Goal: Information Seeking & Learning: Learn about a topic

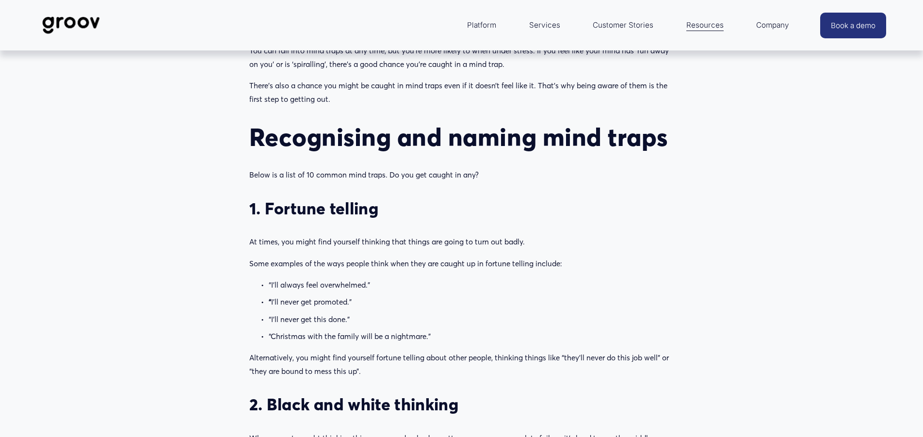
scroll to position [679, 0]
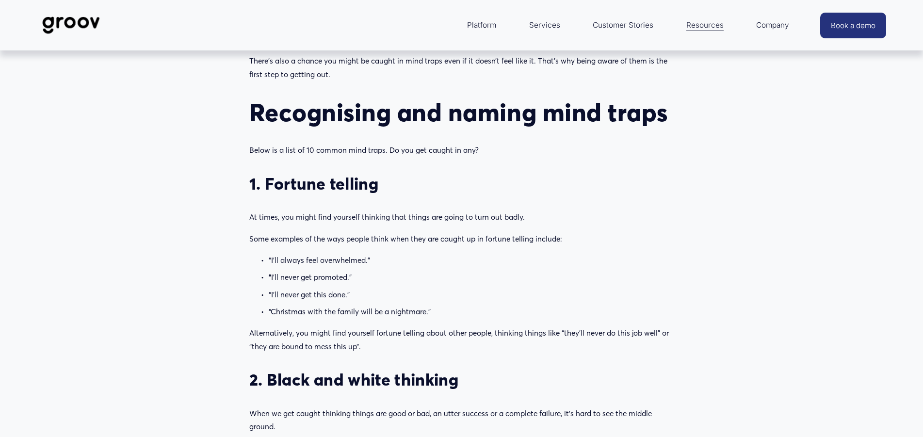
drag, startPoint x: 369, startPoint y: 261, endPoint x: 197, endPoint y: 258, distance: 171.7
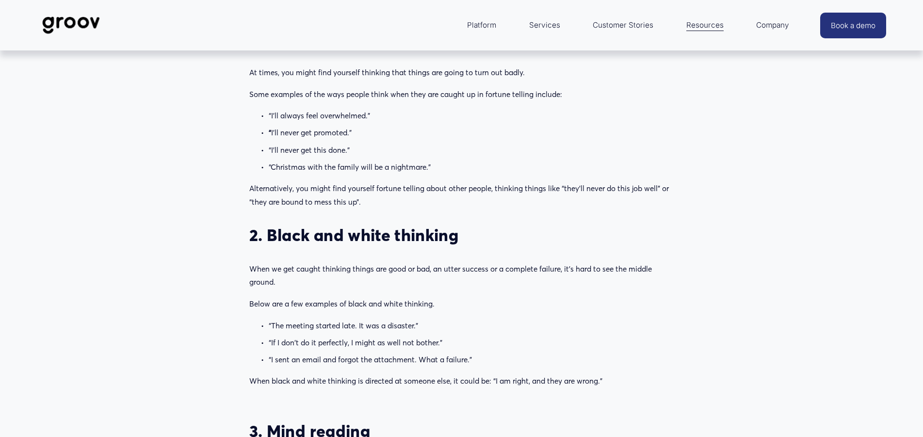
scroll to position [825, 0]
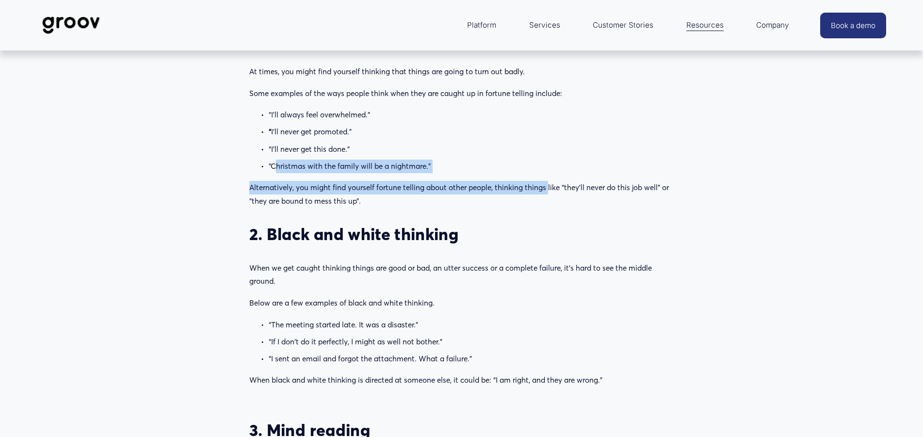
drag, startPoint x: 279, startPoint y: 166, endPoint x: 546, endPoint y: 177, distance: 267.0
click at [546, 177] on div "We all get caught in mind traps sometimes. Mind traps are also known as ‘thinki…" at bounding box center [461, 95] width 424 height 583
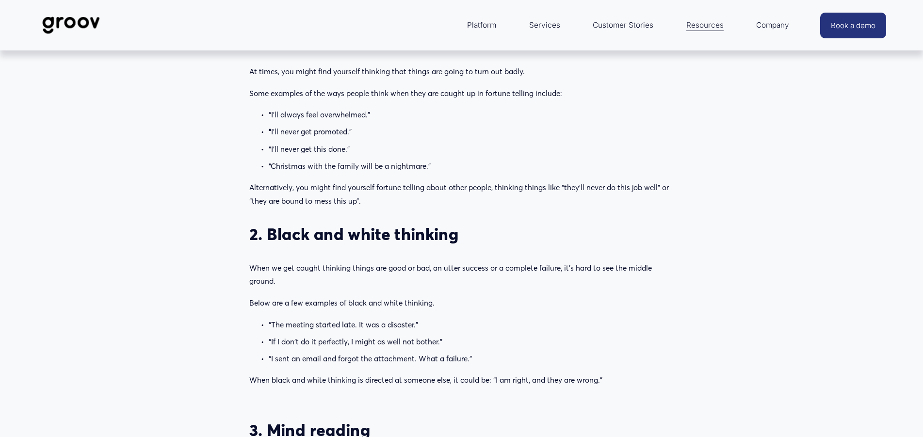
click at [432, 299] on p "Below are a few examples of black and white thinking." at bounding box center [461, 303] width 424 height 14
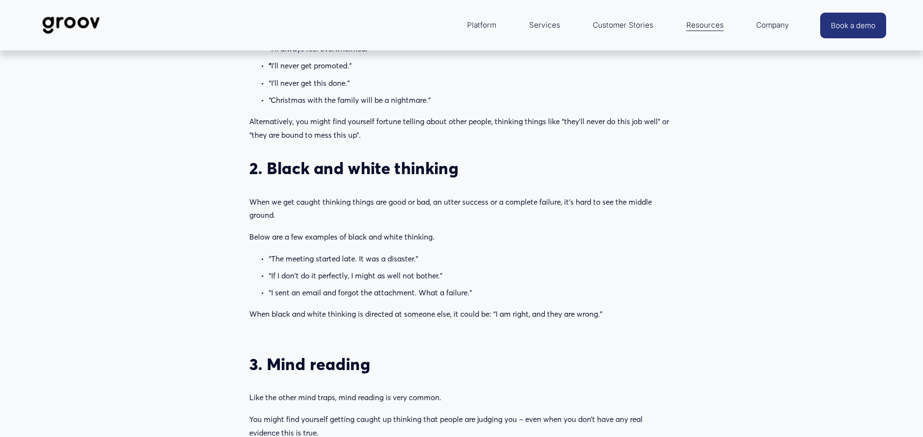
scroll to position [873, 0]
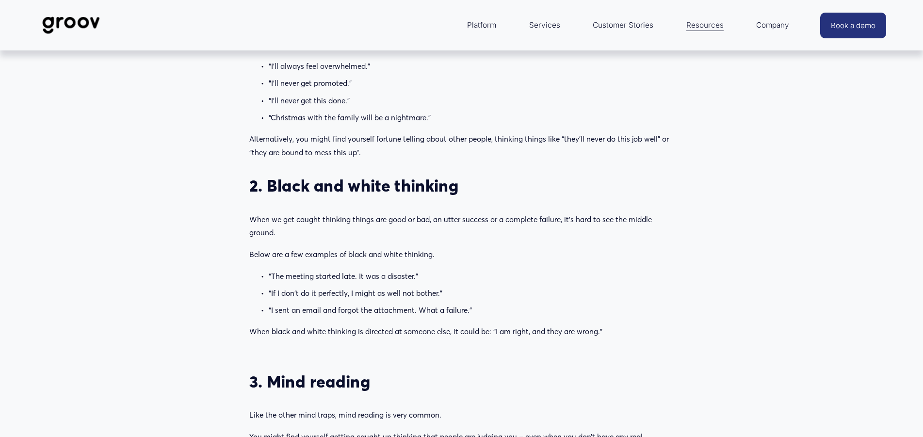
drag, startPoint x: 280, startPoint y: 177, endPoint x: 519, endPoint y: 191, distance: 240.0
click at [519, 191] on h3 "2. Black and white thinking" at bounding box center [461, 186] width 424 height 20
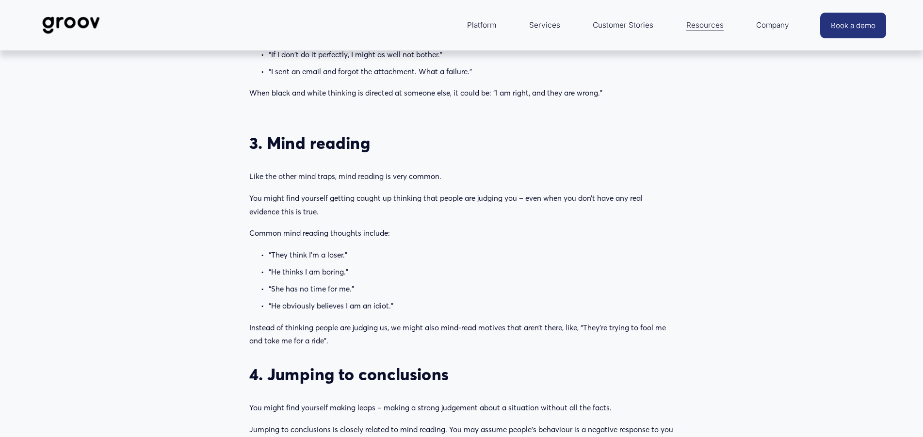
scroll to position [1116, 0]
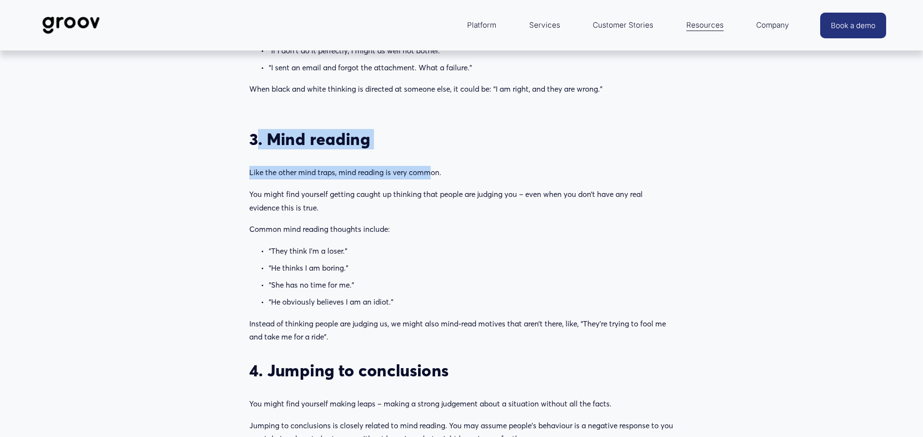
drag, startPoint x: 254, startPoint y: 130, endPoint x: 426, endPoint y: 169, distance: 176.0
drag, startPoint x: 426, startPoint y: 167, endPoint x: 426, endPoint y: 219, distance: 51.4
click at [427, 167] on p "Like the other mind traps, mind reading is very common." at bounding box center [461, 173] width 424 height 14
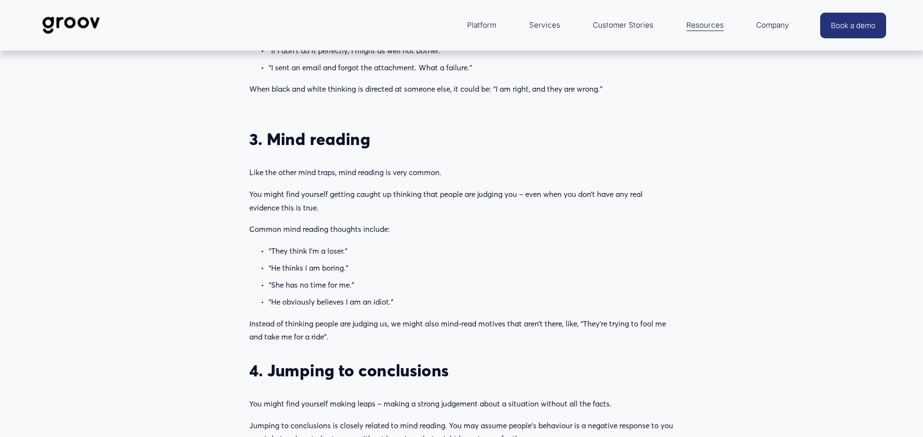
click at [401, 256] on p "“They think I’m a loser.”" at bounding box center [471, 251] width 405 height 14
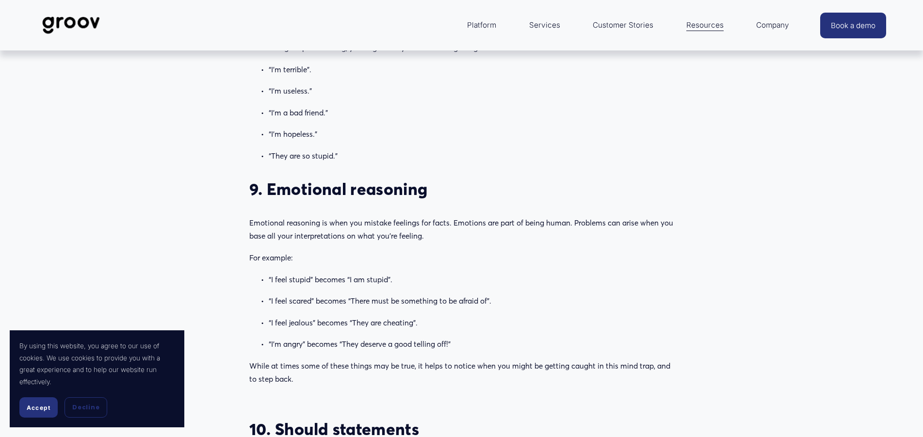
scroll to position [2377, 0]
